Goal: Task Accomplishment & Management: Use online tool/utility

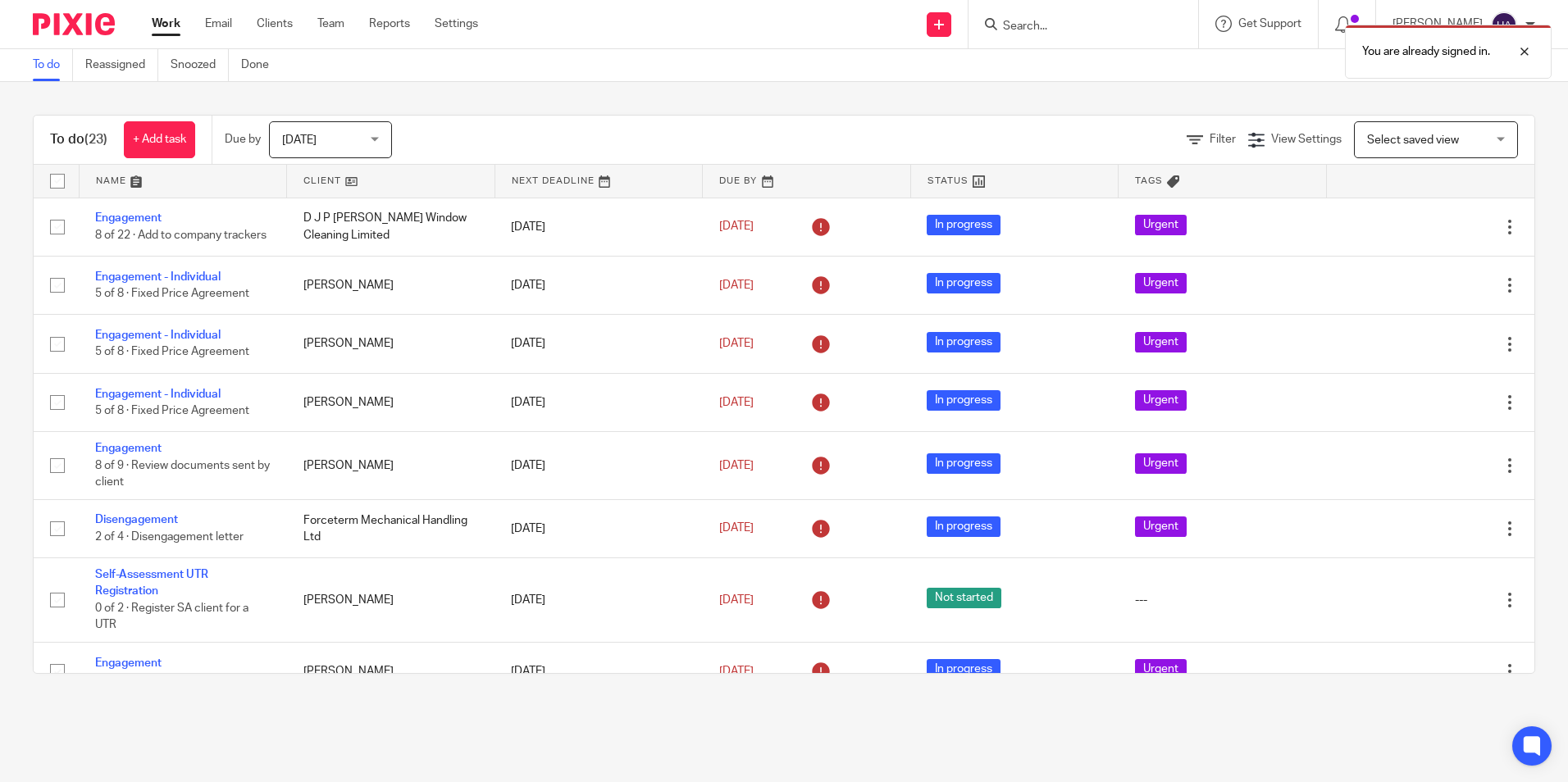
click at [1004, 22] on div "You are already signed in." at bounding box center [1168, 47] width 768 height 62
click at [1531, 53] on div at bounding box center [1512, 52] width 44 height 20
click at [1017, 20] on input "Search" at bounding box center [1076, 27] width 148 height 15
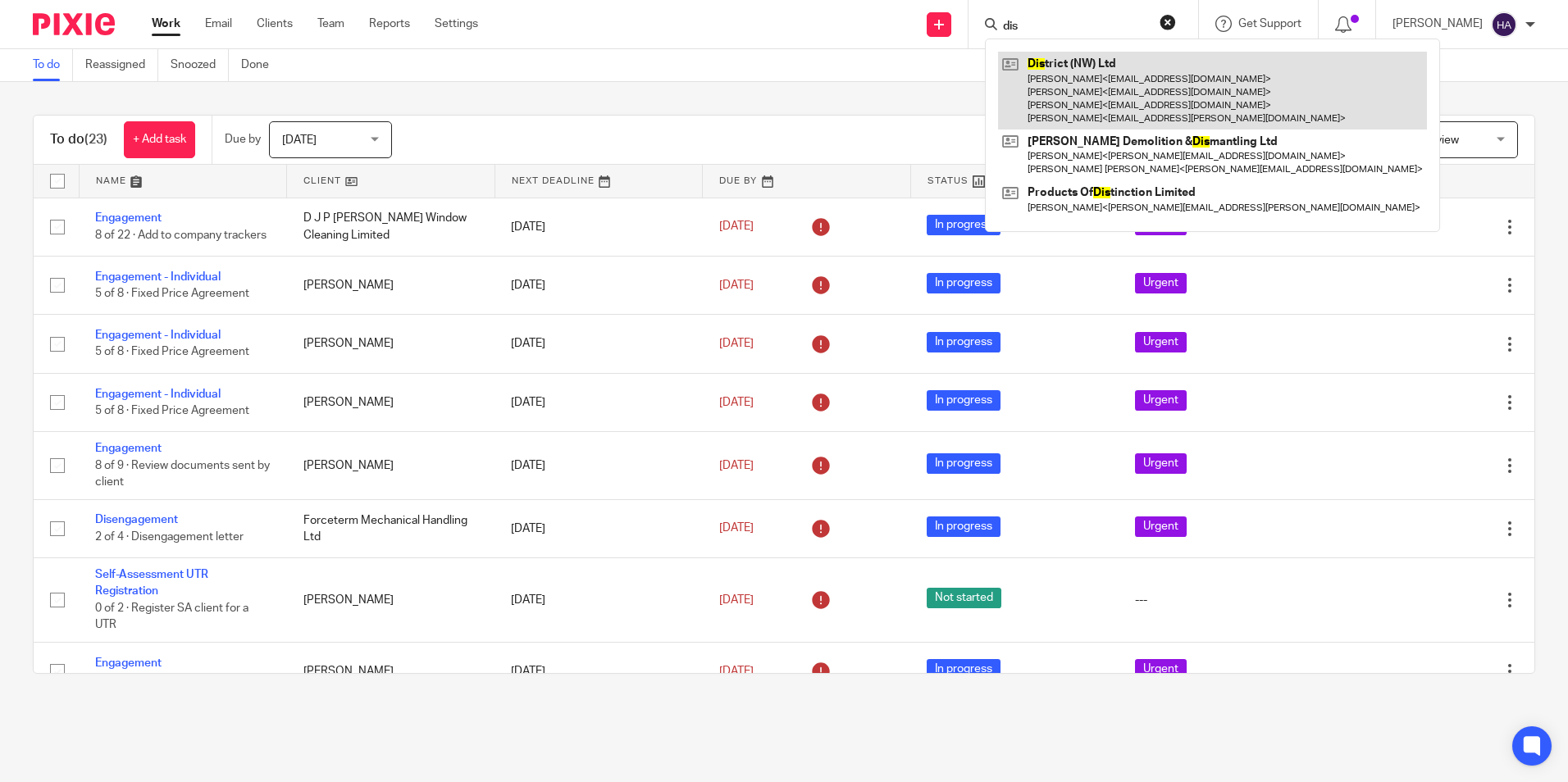
type input "dis"
click at [1136, 99] on link at bounding box center [1211, 91] width 428 height 78
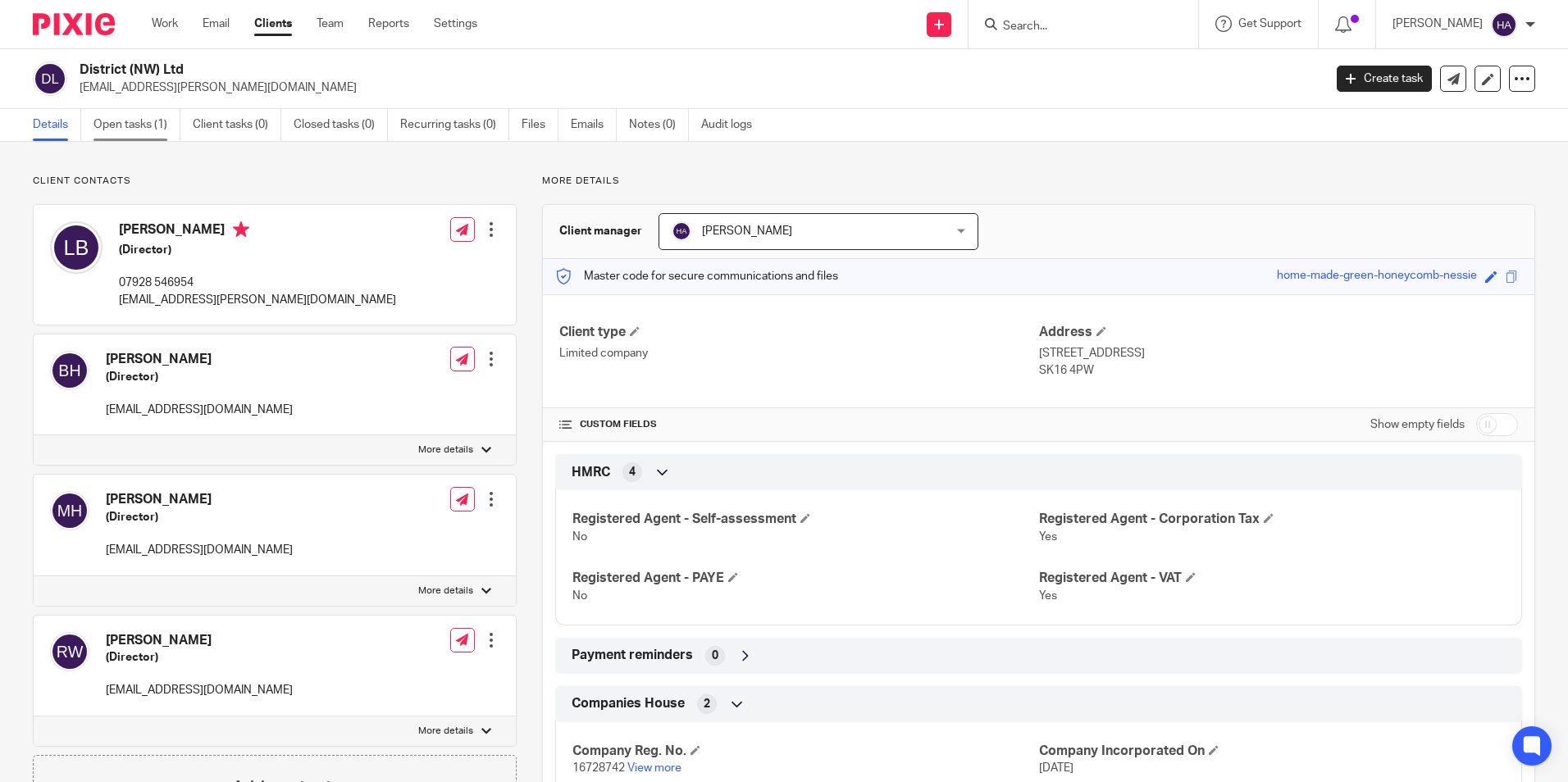
click at [136, 129] on link "Open tasks (1)" at bounding box center [137, 125] width 87 height 32
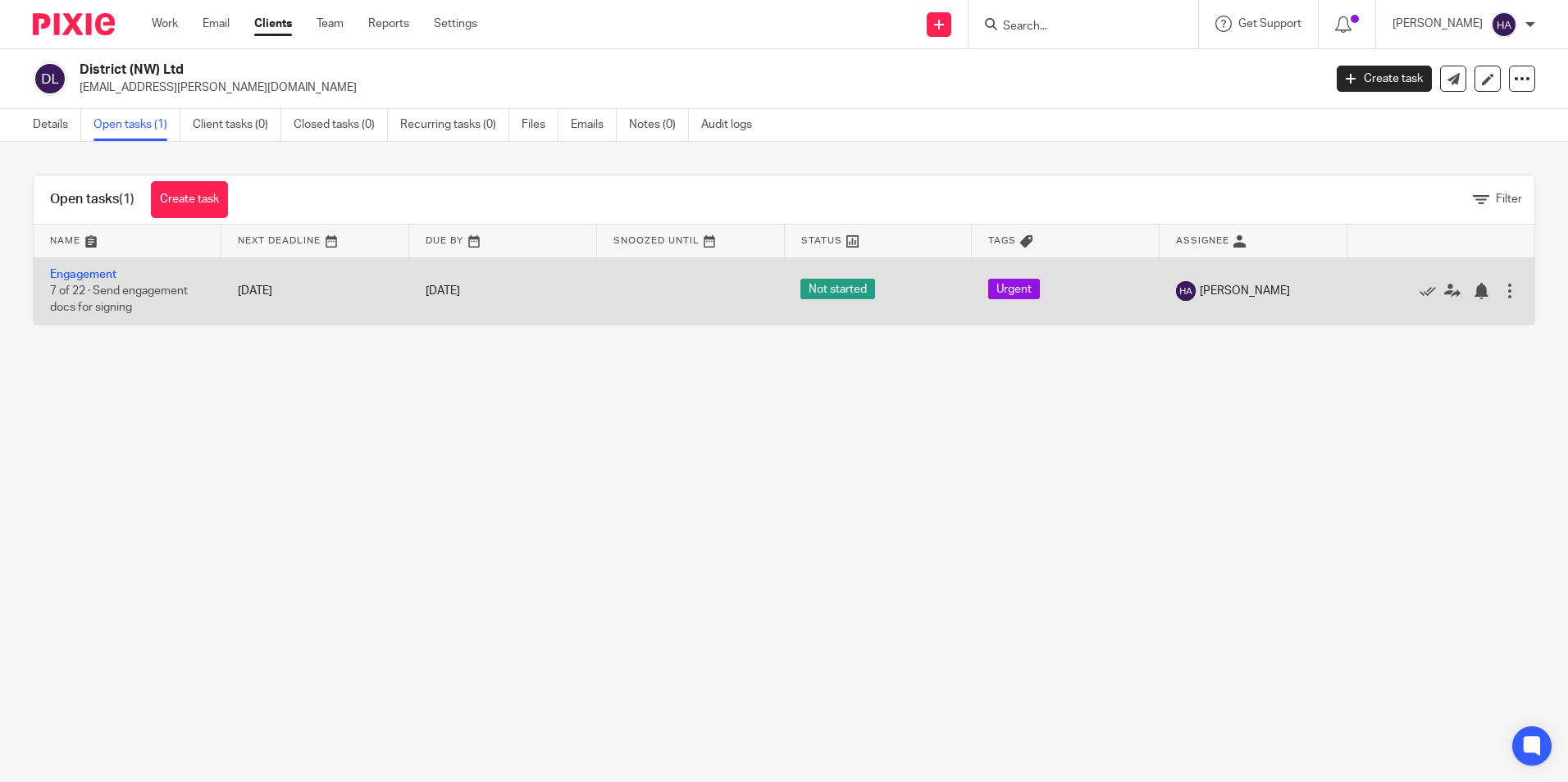
click at [507, 297] on div "[DATE]" at bounding box center [502, 291] width 155 height 17
click at [83, 274] on link "Engagement" at bounding box center [83, 274] width 67 height 11
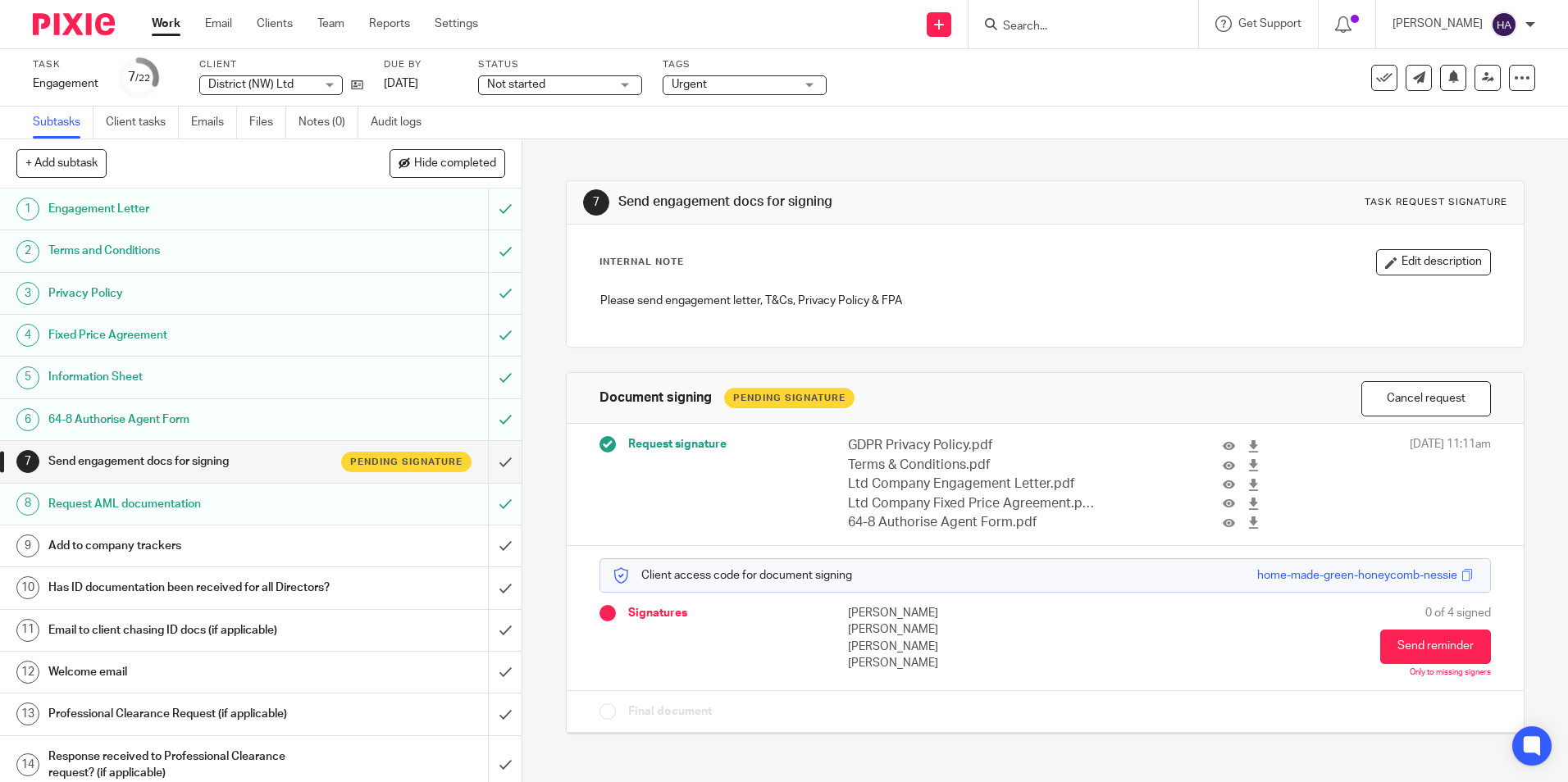
click at [227, 463] on h1 "Send engagement docs for signing" at bounding box center [189, 461] width 282 height 25
click at [1461, 573] on span at bounding box center [1467, 575] width 12 height 12
